Goal: Transaction & Acquisition: Purchase product/service

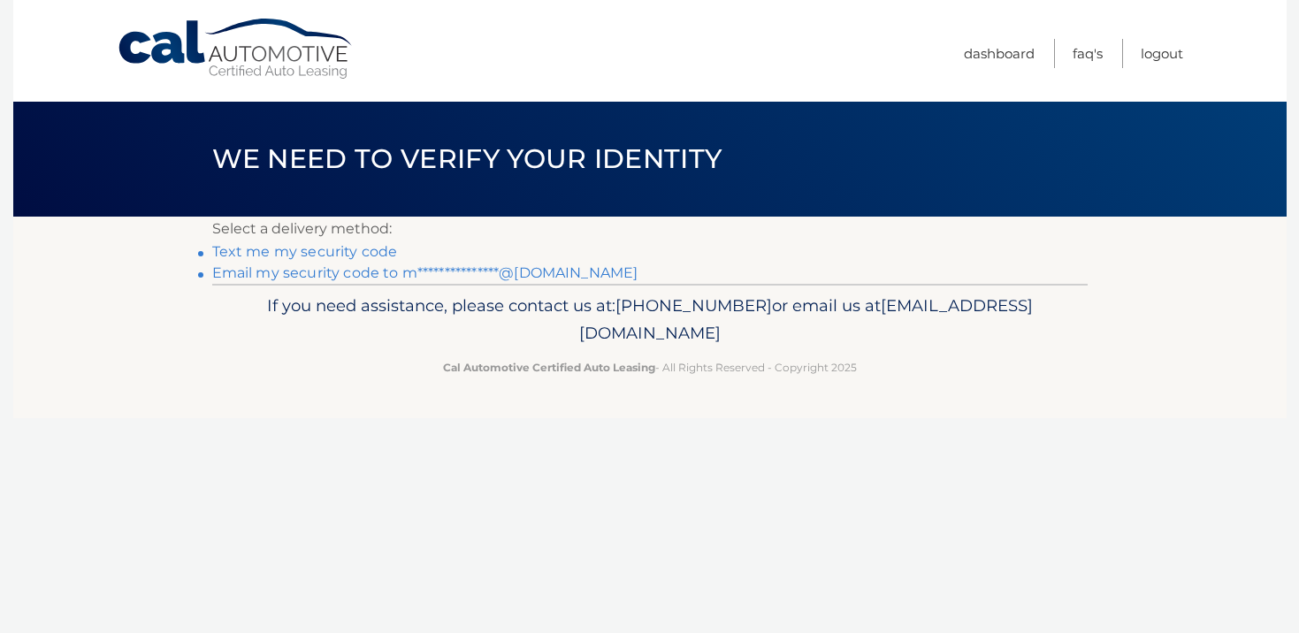
click at [375, 251] on link "Text me my security code" at bounding box center [305, 251] width 186 height 17
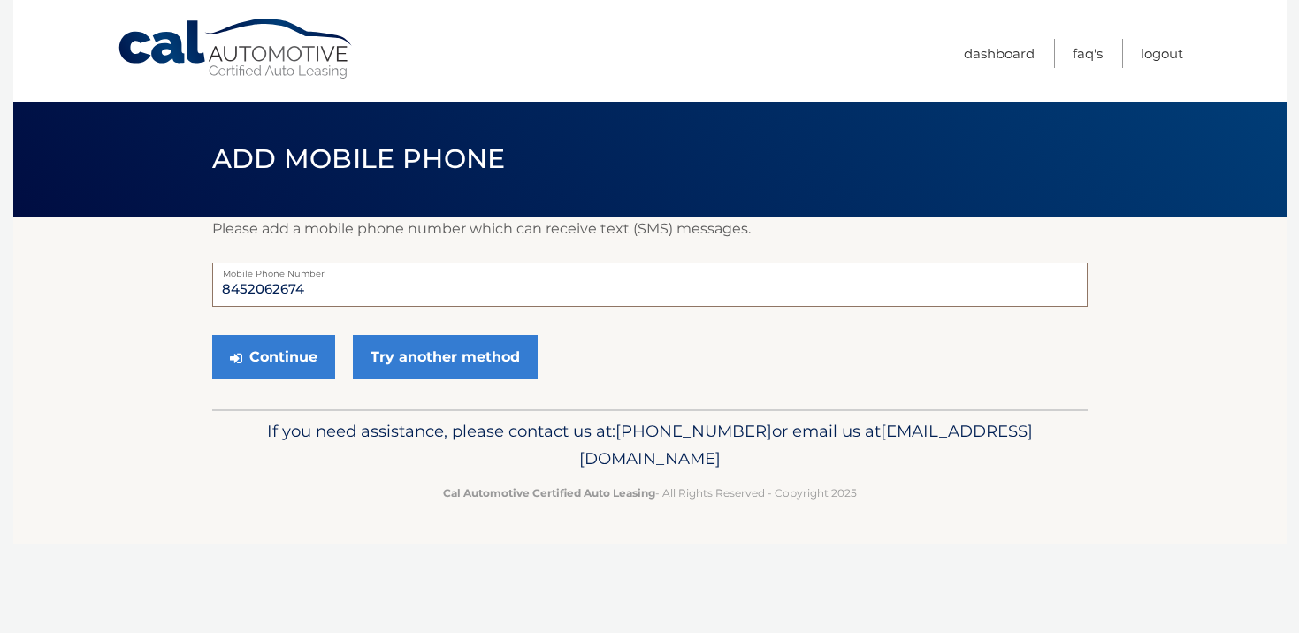
click at [330, 290] on input "8452062674" at bounding box center [649, 285] width 875 height 44
type input "8452062694"
click at [745, 368] on div "Continue Try another method" at bounding box center [649, 358] width 875 height 60
click at [269, 352] on button "Continue" at bounding box center [273, 357] width 123 height 44
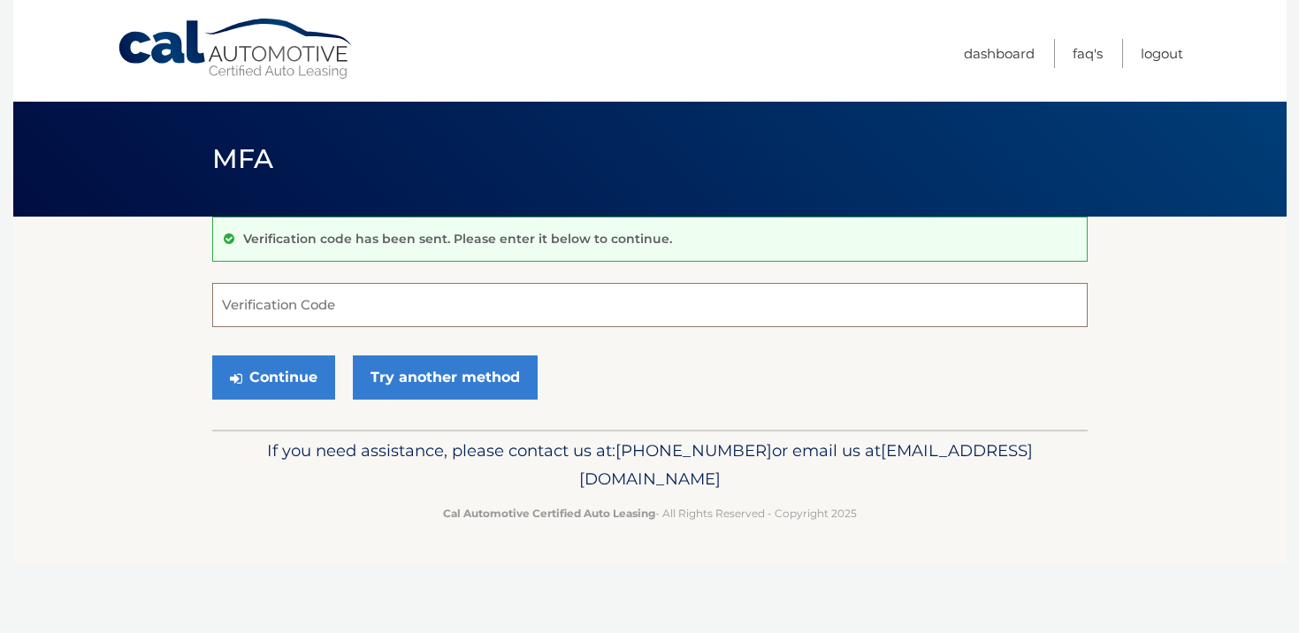
click at [300, 302] on input "Verification Code" at bounding box center [649, 305] width 875 height 44
type input "652324"
click at [271, 370] on button "Continue" at bounding box center [273, 377] width 123 height 44
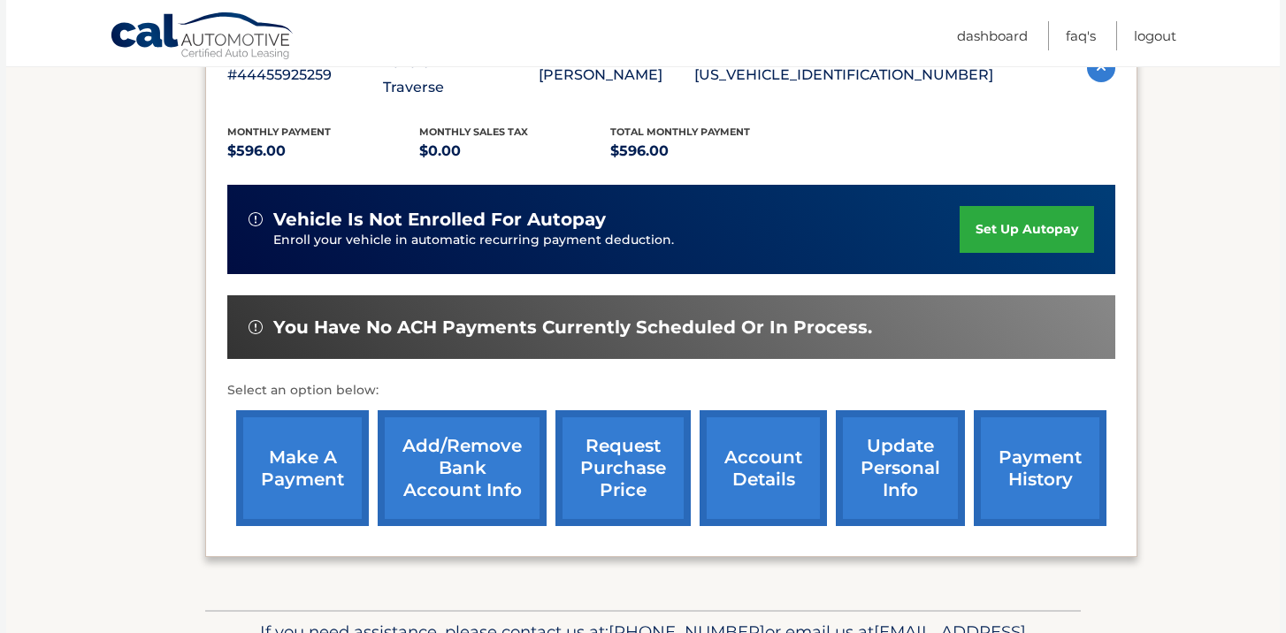
scroll to position [354, 0]
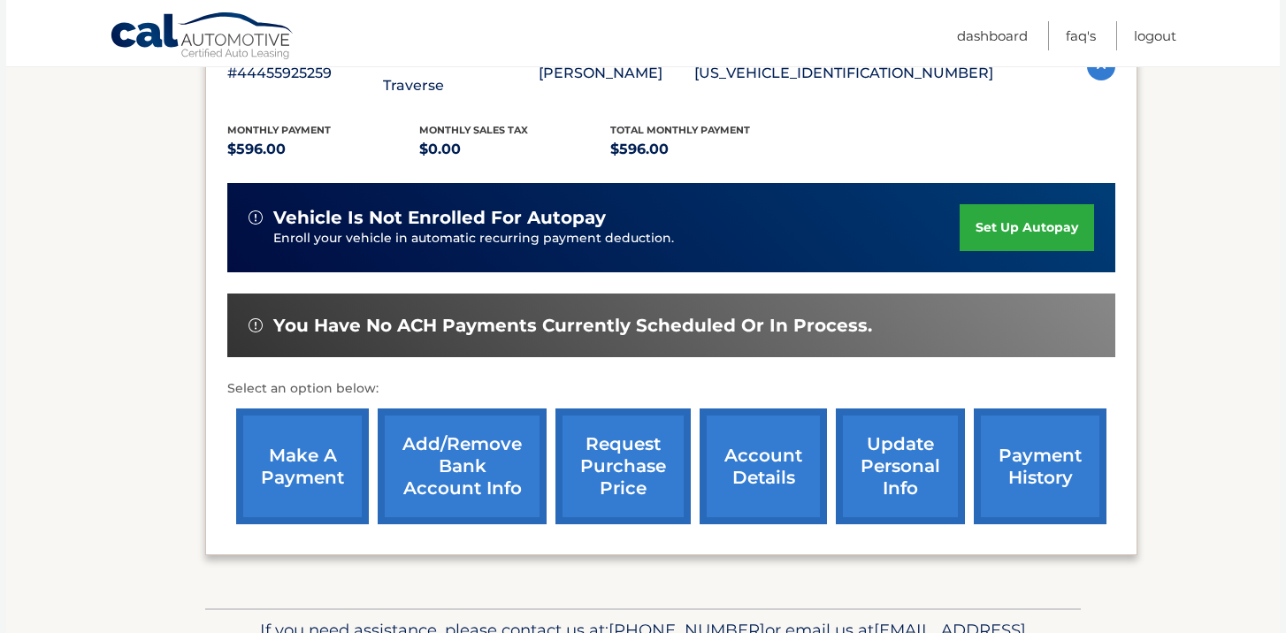
click at [314, 419] on link "make a payment" at bounding box center [302, 467] width 133 height 116
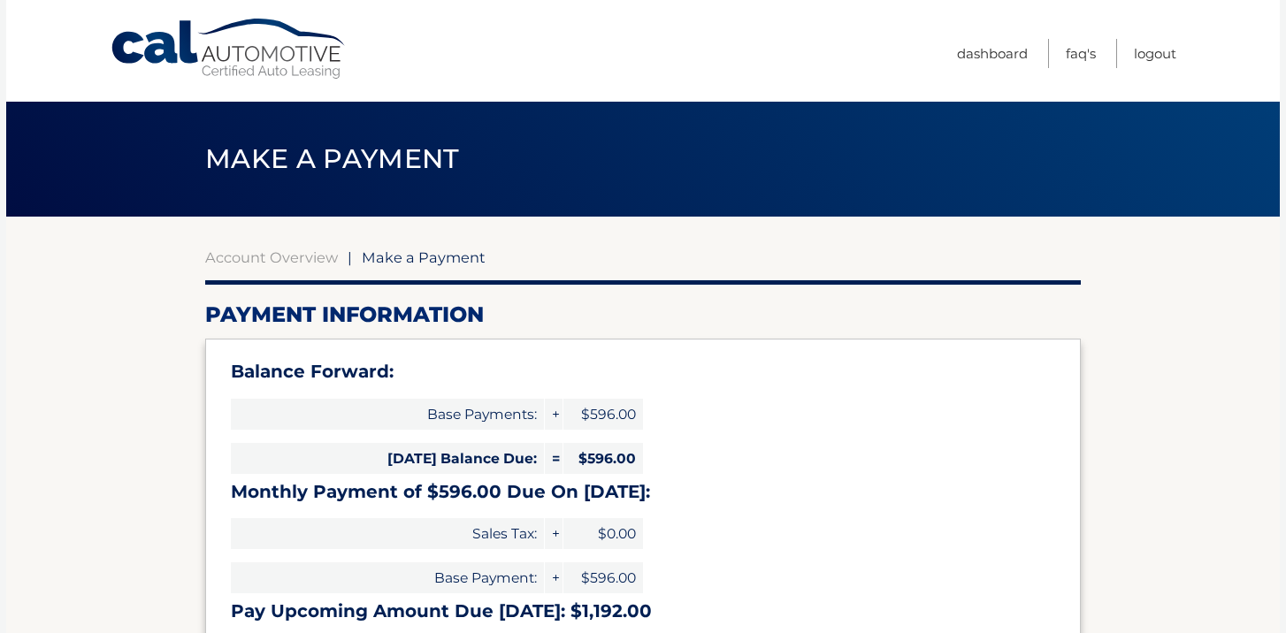
click at [304, 459] on span "Today's Balance Due:" at bounding box center [387, 458] width 313 height 31
select select "YjFjYzEyN2YtM2JhNi00ZjEyLThkMGQtYjIyODJmZTdlZjMw"
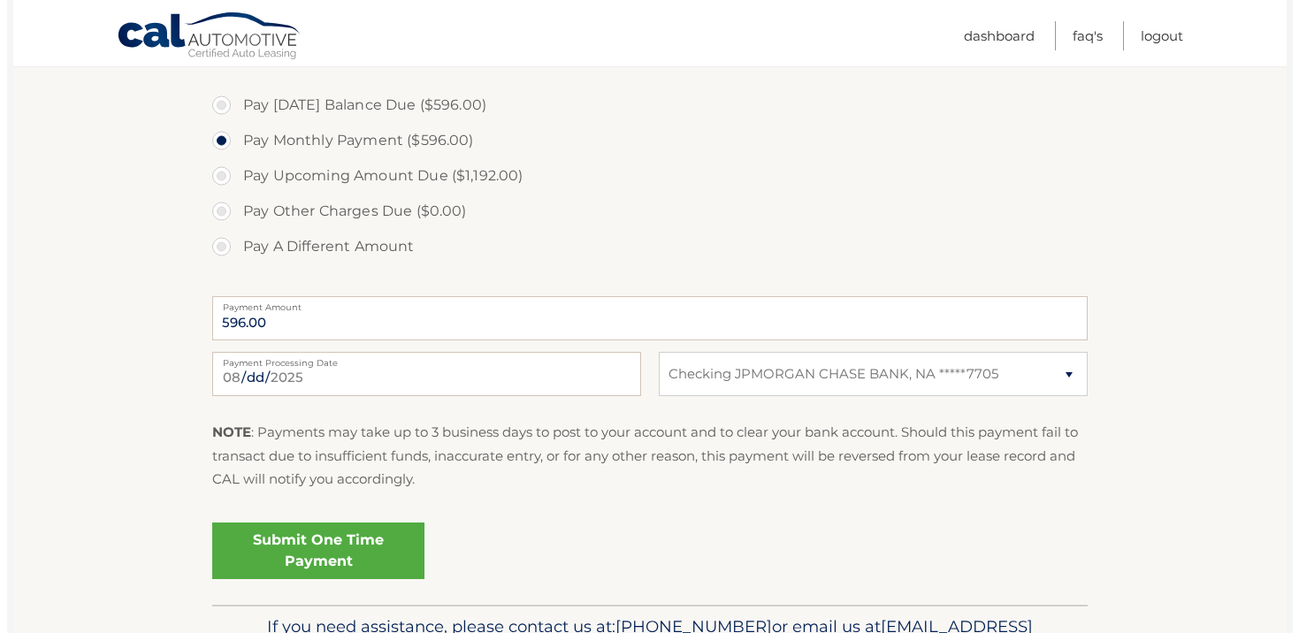
scroll to position [619, 0]
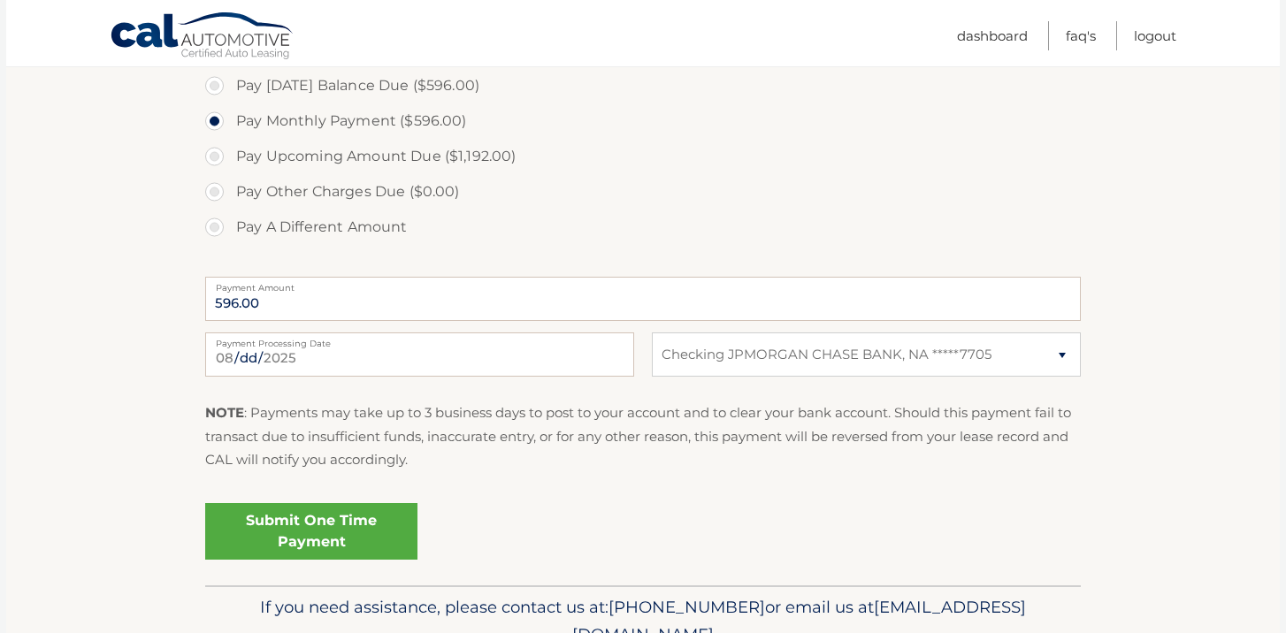
click at [319, 515] on link "Submit One Time Payment" at bounding box center [311, 531] width 212 height 57
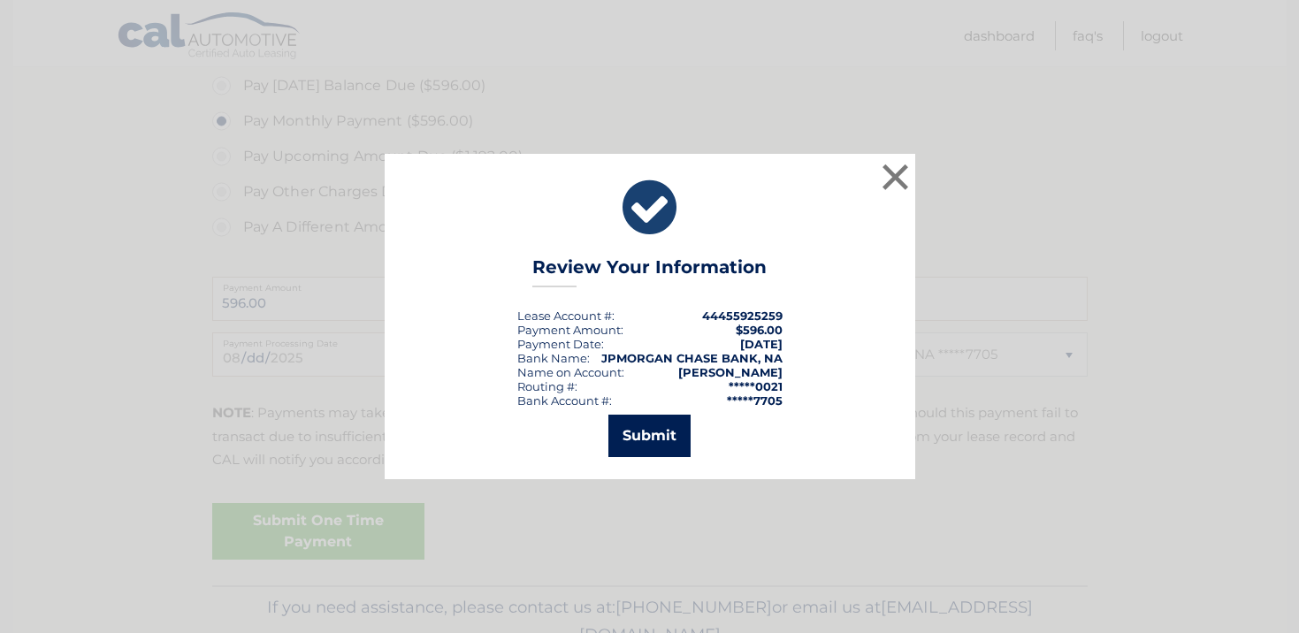
click at [635, 442] on button "Submit" at bounding box center [649, 436] width 82 height 42
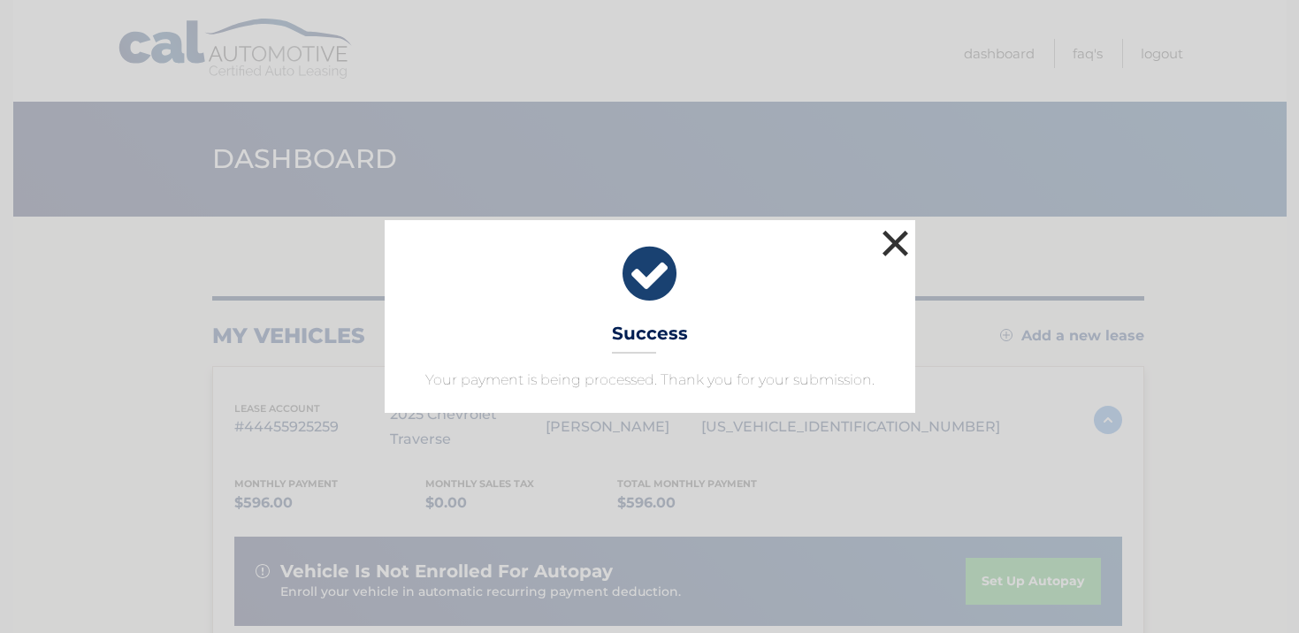
click at [895, 252] on button "×" at bounding box center [895, 242] width 35 height 35
